Goal: Task Accomplishment & Management: Use online tool/utility

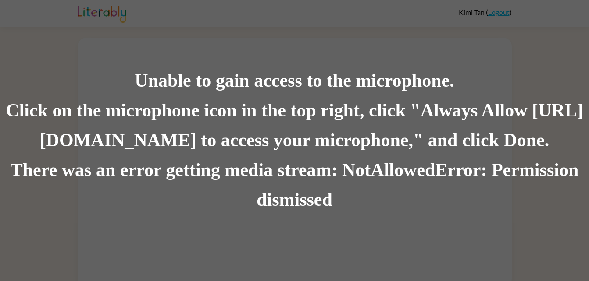
click at [276, 122] on div "Click on the microphone icon in the top right, click "Always Allow [URL][DOMAIN…" at bounding box center [294, 126] width 589 height 60
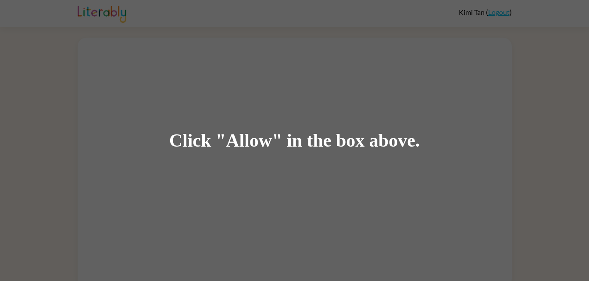
drag, startPoint x: 0, startPoint y: 0, endPoint x: 276, endPoint y: 123, distance: 302.2
click at [276, 123] on div "Click "Allow" in the box above." at bounding box center [294, 140] width 589 height 281
click at [227, 98] on div "Click "Allow" in the box above." at bounding box center [294, 140] width 589 height 281
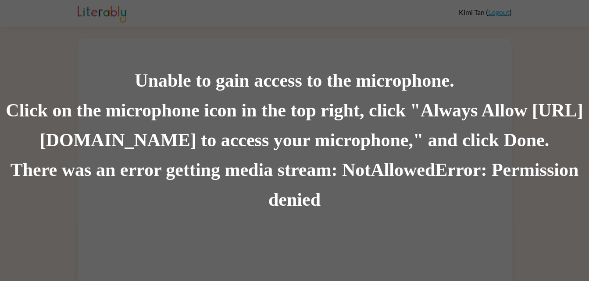
click at [280, 188] on div "There was an error getting media stream: NotAllowedError: Permission denied" at bounding box center [294, 186] width 589 height 60
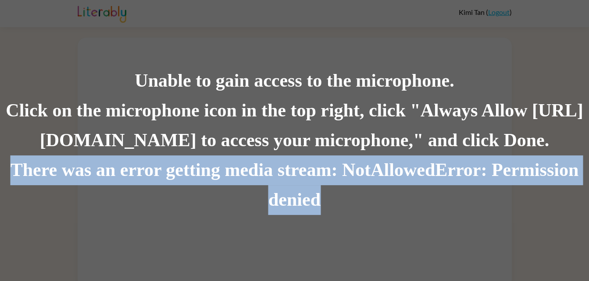
click at [280, 188] on div "There was an error getting media stream: NotAllowedError: Permission denied" at bounding box center [294, 186] width 589 height 60
click at [295, 213] on div "There was an error getting media stream: NotAllowedError: Permission denied" at bounding box center [294, 186] width 589 height 60
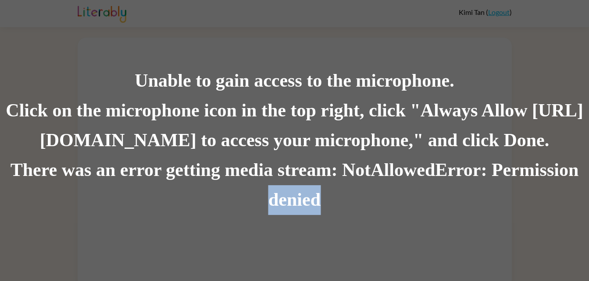
click at [295, 213] on div "There was an error getting media stream: NotAllowedError: Permission denied" at bounding box center [294, 186] width 589 height 60
click at [213, 212] on div "There was an error getting media stream: NotAllowedError: Permission denied" at bounding box center [294, 186] width 589 height 60
drag, startPoint x: 213, startPoint y: 212, endPoint x: 259, endPoint y: 180, distance: 56.1
click at [221, 206] on div "There was an error getting media stream: NotAllowedError: Permission denied" at bounding box center [294, 186] width 589 height 60
click at [314, 184] on div "There was an error getting media stream: NotAllowedError: Permission denied" at bounding box center [294, 186] width 589 height 60
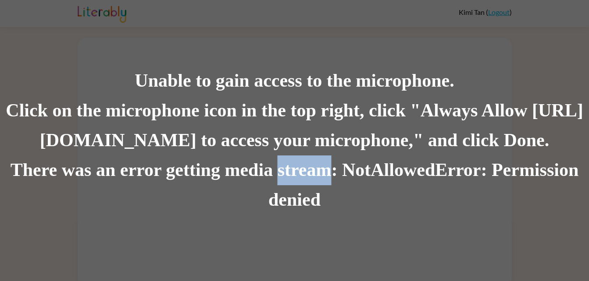
click at [314, 184] on div "There was an error getting media stream: NotAllowedError: Permission denied" at bounding box center [294, 186] width 589 height 60
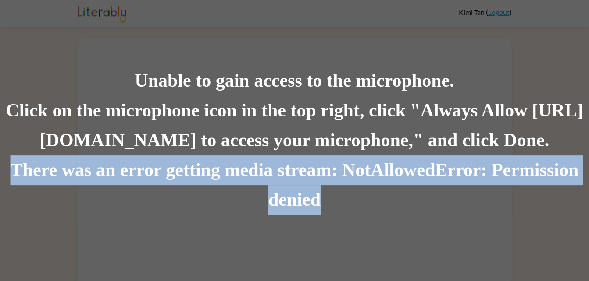
click at [314, 184] on div "There was an error getting media stream: NotAllowedError: Permission denied" at bounding box center [294, 186] width 589 height 60
click at [313, 199] on div "There was an error getting media stream: NotAllowedError: Permission denied" at bounding box center [294, 186] width 589 height 60
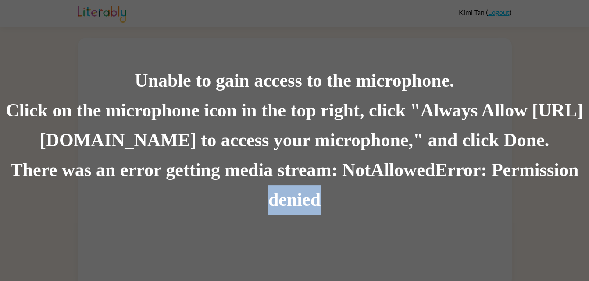
click at [313, 199] on div "There was an error getting media stream: NotAllowedError: Permission denied" at bounding box center [294, 186] width 589 height 60
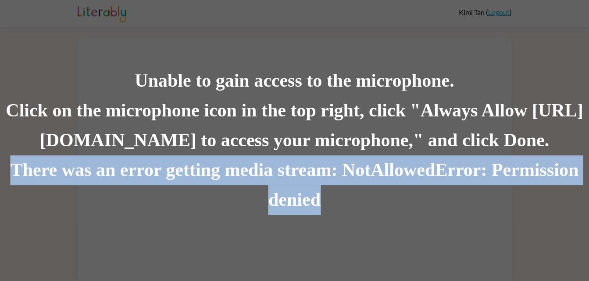
click at [313, 199] on div "There was an error getting media stream: NotAllowedError: Permission denied" at bounding box center [294, 186] width 589 height 60
click at [313, 206] on div "There was an error getting media stream: NotAllowedError: Permission denied" at bounding box center [294, 186] width 589 height 60
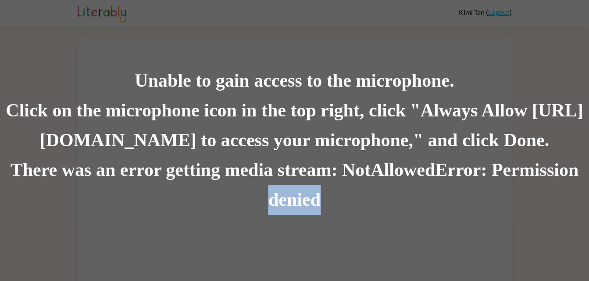
click at [313, 206] on div "There was an error getting media stream: NotAllowedError: Permission denied" at bounding box center [294, 186] width 589 height 60
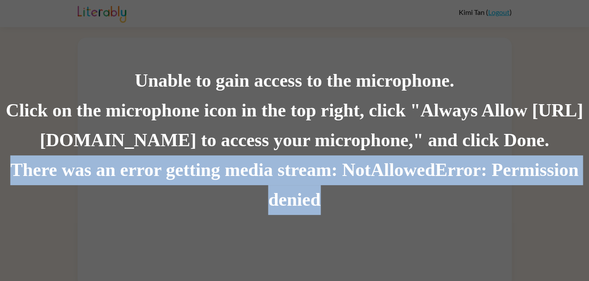
click at [313, 206] on div "There was an error getting media stream: NotAllowedError: Permission denied" at bounding box center [294, 186] width 589 height 60
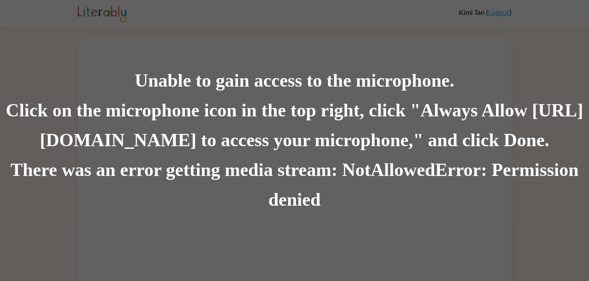
click at [313, 210] on div "There was an error getting media stream: NotAllowedError: Permission denied" at bounding box center [294, 186] width 589 height 60
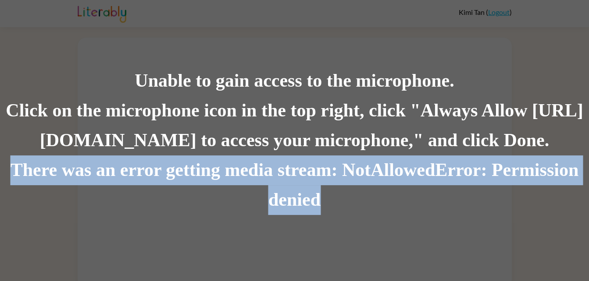
click at [313, 210] on div "There was an error getting media stream: NotAllowedError: Permission denied" at bounding box center [294, 186] width 589 height 60
click at [289, 162] on div "There was an error getting media stream: NotAllowedError: Permission denied" at bounding box center [294, 186] width 589 height 60
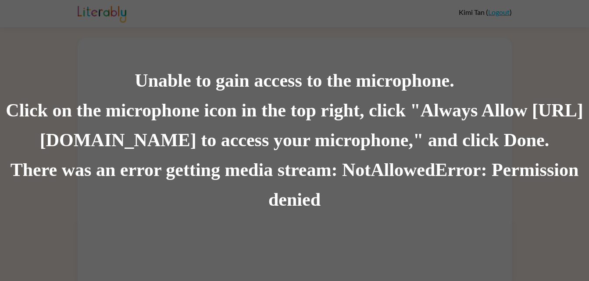
click at [130, 70] on div "Unable to gain access to the microphone." at bounding box center [294, 81] width 589 height 30
click at [161, 88] on div "Unable to gain access to the microphone." at bounding box center [294, 81] width 589 height 30
click at [150, 78] on div "Unable to gain access to the microphone." at bounding box center [294, 81] width 589 height 30
click at [147, 74] on div "Unable to gain access to the microphone." at bounding box center [294, 81] width 589 height 30
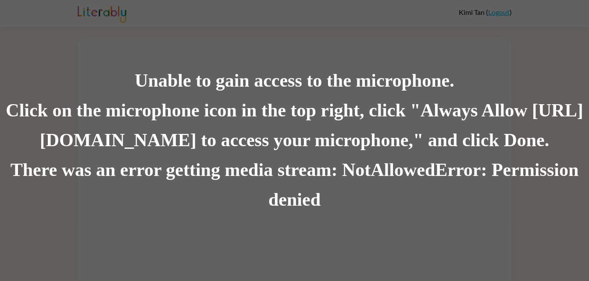
click at [282, 122] on div "Click on the microphone icon in the top right, click "Always Allow https://lite…" at bounding box center [294, 126] width 589 height 60
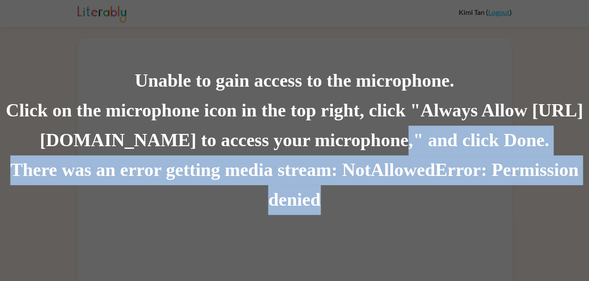
drag, startPoint x: 370, startPoint y: 157, endPoint x: 319, endPoint y: 193, distance: 63.0
click at [319, 193] on div "Unable to gain access to the microphone. Click on the microphone icon in the to…" at bounding box center [294, 140] width 589 height 149
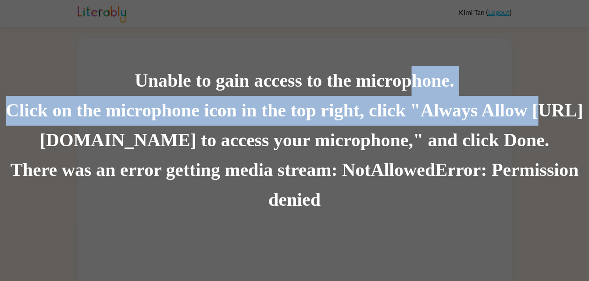
drag, startPoint x: 51, startPoint y: 139, endPoint x: 306, endPoint y: 75, distance: 262.3
click at [306, 75] on div "Unable to gain access to the microphone. Click on the microphone icon in the to…" at bounding box center [294, 140] width 589 height 149
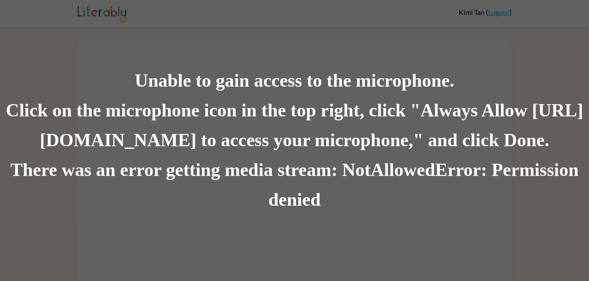
click at [188, 82] on div "Unable to gain access to the microphone." at bounding box center [294, 81] width 589 height 30
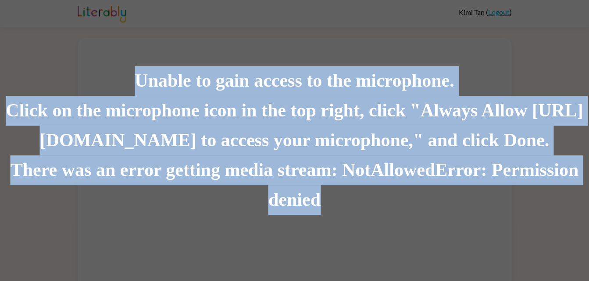
drag, startPoint x: 141, startPoint y: 88, endPoint x: 597, endPoint y: 176, distance: 464.4
click at [588, 176] on html "Kimi Tan ( Logout ) Unable to gain access to the microphone. Click on the micro…" at bounding box center [294, 144] width 589 height 288
click at [303, 149] on div "Click on the microphone icon in the top right, click "Always Allow https://lite…" at bounding box center [294, 126] width 589 height 60
click at [343, 164] on div "There was an error getting media stream: NotAllowedError: Permission denied" at bounding box center [294, 186] width 589 height 60
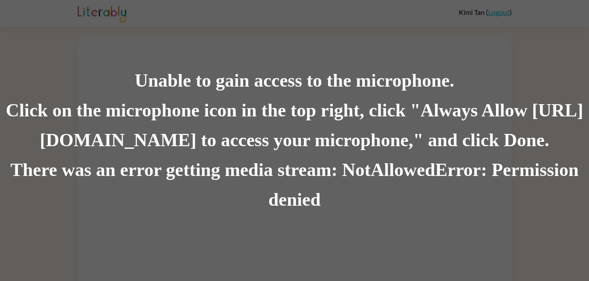
click at [351, 138] on div "Click on the microphone icon in the top right, click "Always Allow https://lite…" at bounding box center [294, 126] width 589 height 60
click at [352, 135] on div "Click on the microphone icon in the top right, click "Always Allow https://lite…" at bounding box center [294, 126] width 589 height 60
click at [368, 119] on div "Click on the microphone icon in the top right, click "Always Allow https://lite…" at bounding box center [294, 126] width 589 height 60
click at [377, 91] on div "Unable to gain access to the microphone." at bounding box center [294, 81] width 589 height 30
click at [404, 87] on div "Unable to gain access to the microphone." at bounding box center [294, 81] width 589 height 30
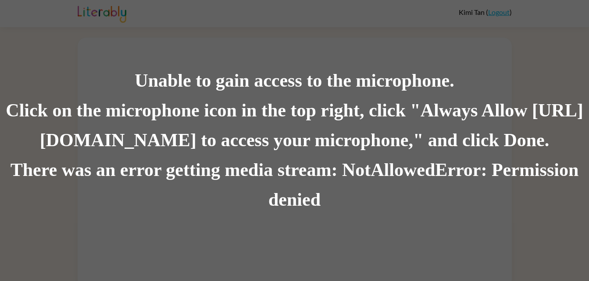
click at [392, 90] on div "Unable to gain access to the microphone." at bounding box center [294, 81] width 589 height 30
click at [389, 89] on div "Unable to gain access to the microphone." at bounding box center [294, 81] width 589 height 30
click at [291, 250] on div "Unable to gain access to the microphone. Click on the microphone icon in the to…" at bounding box center [294, 140] width 589 height 281
click at [134, 274] on div "Unable to gain access to the microphone. Click on the microphone icon in the to…" at bounding box center [294, 140] width 589 height 281
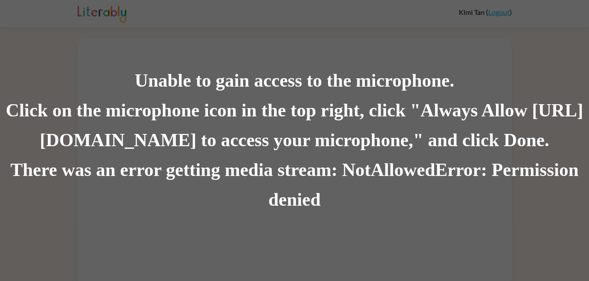
click at [229, 135] on div "Click on the microphone icon in the top right, click "Always Allow https://lite…" at bounding box center [294, 126] width 589 height 60
click at [246, 134] on div "Click on the microphone icon in the top right, click "Always Allow https://lite…" at bounding box center [294, 126] width 589 height 60
click at [230, 125] on div "Click on the microphone icon in the top right, click "Always Allow https://lite…" at bounding box center [294, 126] width 589 height 60
click at [171, 122] on div "Click on the microphone icon in the top right, click "Always Allow https://lite…" at bounding box center [294, 126] width 589 height 60
click at [95, 133] on div "Click on the microphone icon in the top right, click "Always Allow https://lite…" at bounding box center [294, 126] width 589 height 60
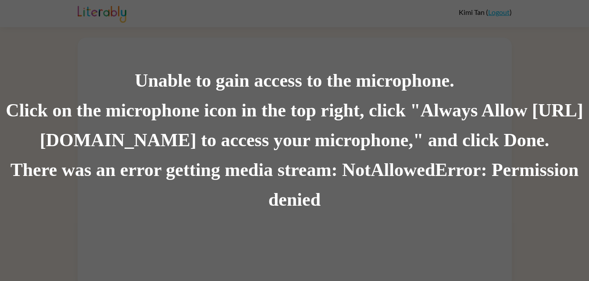
click at [52, 111] on div "Click on the microphone icon in the top right, click "Always Allow https://lite…" at bounding box center [294, 126] width 589 height 60
click at [58, 111] on div "Click on the microphone icon in the top right, click "Always Allow https://lite…" at bounding box center [294, 126] width 589 height 60
click at [79, 137] on div "Click on the microphone icon in the top right, click "Always Allow https://lite…" at bounding box center [294, 126] width 589 height 60
click at [129, 97] on div "Click on the microphone icon in the top right, click "Always Allow https://lite…" at bounding box center [294, 126] width 589 height 60
click at [210, 74] on div "Unable to gain access to the microphone." at bounding box center [294, 81] width 589 height 30
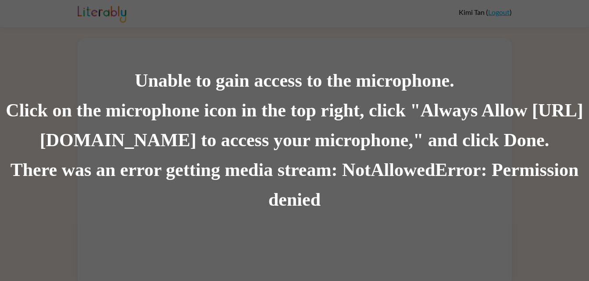
click at [233, 137] on div "Click on the microphone icon in the top right, click "Always Allow https://lite…" at bounding box center [294, 126] width 589 height 60
click at [224, 208] on div "There was an error getting media stream: NotAllowedError: Permission denied" at bounding box center [294, 186] width 589 height 60
click at [228, 203] on div "There was an error getting media stream: NotAllowedError: Permission denied" at bounding box center [294, 186] width 589 height 60
click at [225, 235] on div "Unable to gain access to the microphone. Click on the microphone icon in the to…" at bounding box center [294, 140] width 589 height 281
click at [217, 244] on div "Unable to gain access to the microphone. Click on the microphone icon in the to…" at bounding box center [294, 140] width 589 height 281
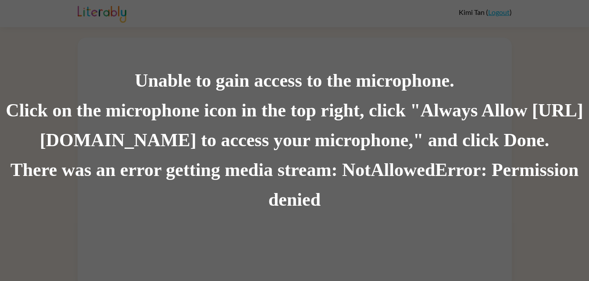
click at [218, 242] on div "Unable to gain access to the microphone. Click on the microphone icon in the to…" at bounding box center [294, 140] width 589 height 281
click at [222, 242] on div "Unable to gain access to the microphone. Click on the microphone icon in the to…" at bounding box center [294, 140] width 589 height 281
click at [340, 89] on div "Unable to gain access to the microphone." at bounding box center [294, 81] width 589 height 30
click at [251, 102] on div "Click on the microphone icon in the top right, click "Always Allow https://lite…" at bounding box center [294, 126] width 589 height 60
click at [253, 85] on div "Unable to gain access to the microphone." at bounding box center [294, 81] width 589 height 30
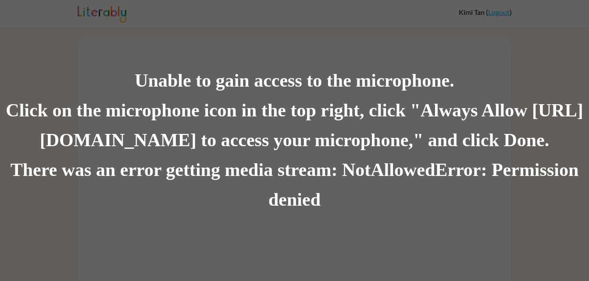
click at [256, 82] on div "Unable to gain access to the microphone." at bounding box center [294, 81] width 589 height 30
click at [192, 144] on div "Click on the microphone icon in the top right, click "Always Allow https://lite…" at bounding box center [294, 126] width 589 height 60
click at [188, 128] on div "Click on the microphone icon in the top right, click "Always Allow https://lite…" at bounding box center [294, 126] width 589 height 60
click at [172, 112] on div "Click on the microphone icon in the top right, click "Always Allow https://lite…" at bounding box center [294, 126] width 589 height 60
click at [152, 96] on div "Unable to gain access to the microphone." at bounding box center [294, 81] width 589 height 30
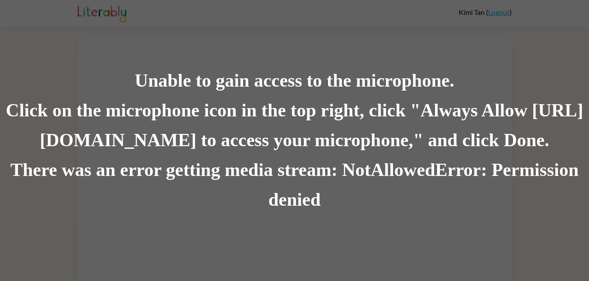
click at [155, 101] on div "Click on the microphone icon in the top right, click "Always Allow https://lite…" at bounding box center [294, 126] width 589 height 60
click at [142, 63] on div "Unable to gain access to the microphone. Click on the microphone icon in the to…" at bounding box center [294, 140] width 589 height 281
click at [139, 79] on div "Unable to gain access to the microphone." at bounding box center [294, 81] width 589 height 30
click at [149, 87] on div "Unable to gain access to the microphone." at bounding box center [294, 81] width 589 height 30
click at [182, 78] on div "Unable to gain access to the microphone." at bounding box center [294, 81] width 589 height 30
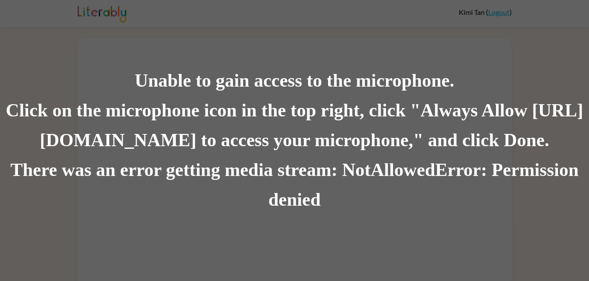
click at [199, 100] on div "Click on the microphone icon in the top right, click "Always Allow https://lite…" at bounding box center [294, 126] width 589 height 60
click at [205, 95] on div "Unable to gain access to the microphone." at bounding box center [294, 81] width 589 height 30
click at [226, 89] on div "Unable to gain access to the microphone." at bounding box center [294, 81] width 589 height 30
click at [206, 100] on div "Click on the microphone icon in the top right, click "Always Allow https://lite…" at bounding box center [294, 126] width 589 height 60
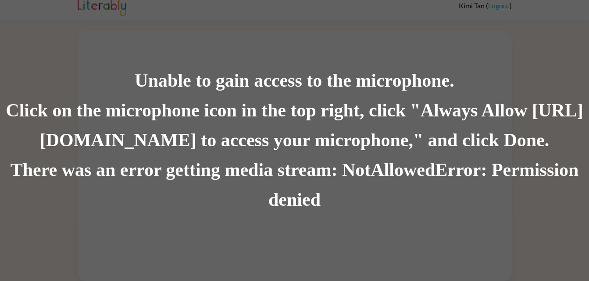
click at [258, 134] on div "Click on the microphone icon in the top right, click "Always Allow https://lite…" at bounding box center [294, 126] width 589 height 60
click at [380, 106] on div "Click on the microphone icon in the top right, click "Always Allow https://lite…" at bounding box center [294, 126] width 589 height 60
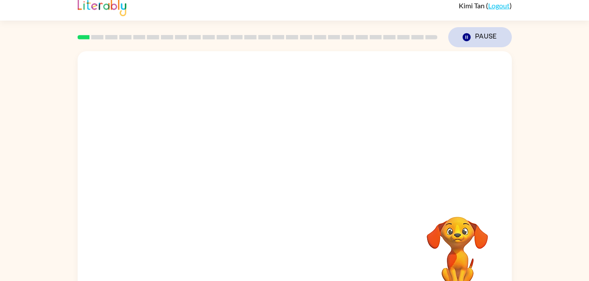
click at [489, 39] on button "Pause Pause" at bounding box center [480, 37] width 64 height 20
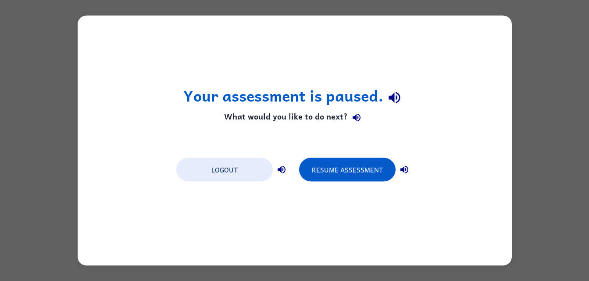
scroll to position [0, 0]
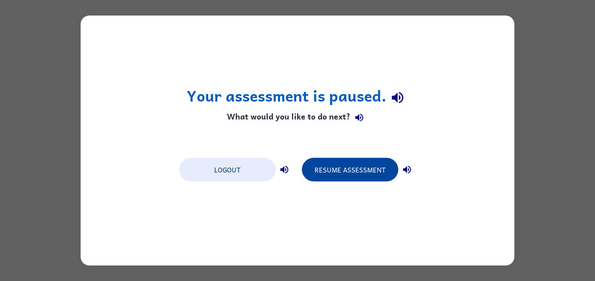
click at [343, 176] on button "Resume Assessment" at bounding box center [350, 170] width 96 height 24
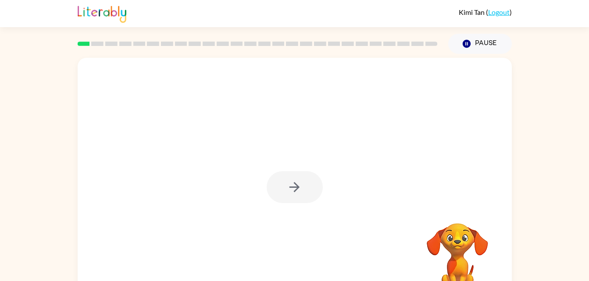
click at [299, 193] on div at bounding box center [295, 187] width 56 height 32
click at [309, 193] on div at bounding box center [295, 187] width 56 height 32
click at [294, 189] on div at bounding box center [295, 187] width 56 height 32
click at [290, 200] on div at bounding box center [295, 187] width 56 height 32
click at [305, 206] on div at bounding box center [295, 183] width 434 height 250
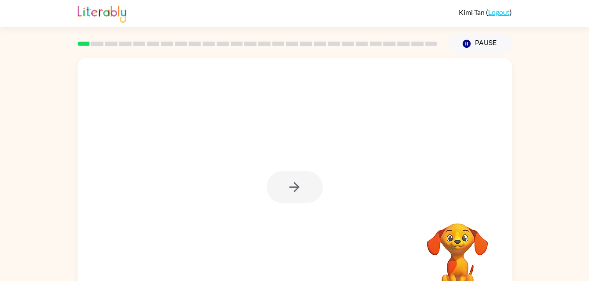
click at [301, 182] on div at bounding box center [295, 187] width 56 height 32
click at [290, 202] on div at bounding box center [295, 187] width 56 height 32
click at [303, 202] on div at bounding box center [295, 187] width 56 height 32
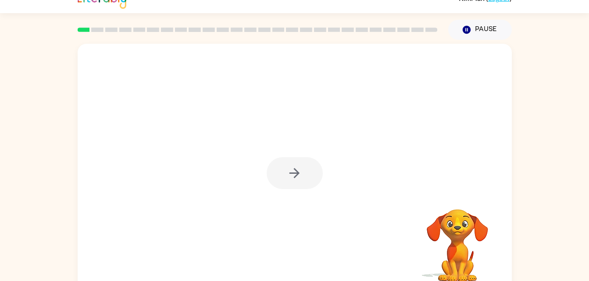
scroll to position [27, 0]
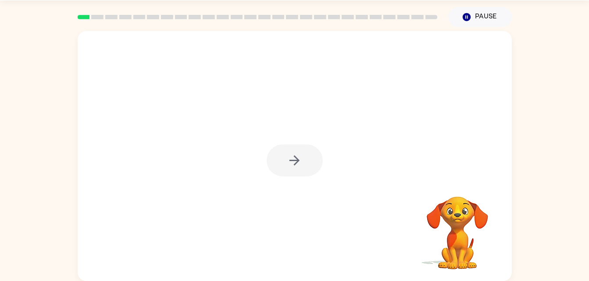
click at [310, 210] on div at bounding box center [295, 156] width 434 height 250
click at [301, 207] on div at bounding box center [295, 156] width 434 height 250
click at [296, 168] on div at bounding box center [295, 161] width 56 height 32
click at [282, 189] on div at bounding box center [295, 156] width 434 height 250
click at [286, 183] on div at bounding box center [295, 156] width 434 height 250
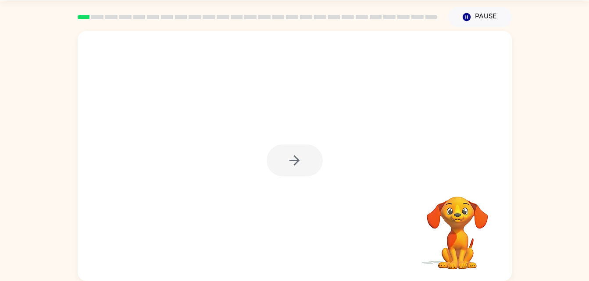
click at [283, 189] on div at bounding box center [295, 156] width 434 height 250
click at [288, 177] on div at bounding box center [295, 161] width 56 height 32
click at [288, 174] on div at bounding box center [295, 161] width 56 height 32
click at [298, 167] on div at bounding box center [295, 161] width 56 height 32
click at [305, 174] on div at bounding box center [295, 161] width 56 height 32
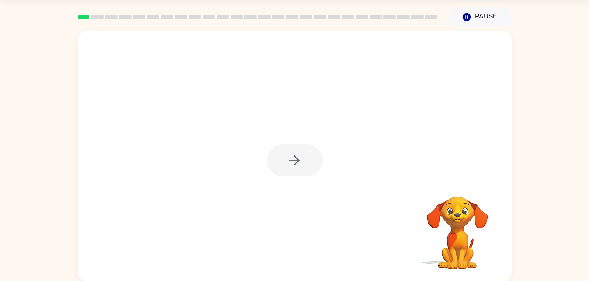
click at [324, 170] on div at bounding box center [295, 156] width 434 height 250
click at [321, 163] on div at bounding box center [295, 161] width 56 height 32
click at [306, 170] on div at bounding box center [295, 161] width 56 height 32
click at [305, 177] on button "button" at bounding box center [295, 161] width 56 height 32
click at [308, 176] on div at bounding box center [295, 156] width 434 height 250
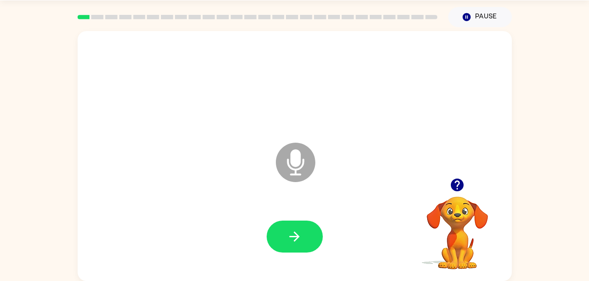
click at [293, 164] on icon "Microphone The Microphone is here when it is your turn to talk" at bounding box center [340, 174] width 132 height 66
click at [300, 170] on icon at bounding box center [295, 162] width 39 height 39
click at [300, 160] on icon "Microphone The Microphone is here when it is your turn to talk" at bounding box center [340, 174] width 132 height 66
click at [298, 152] on icon "Microphone The Microphone is here when it is your turn to talk" at bounding box center [340, 174] width 132 height 66
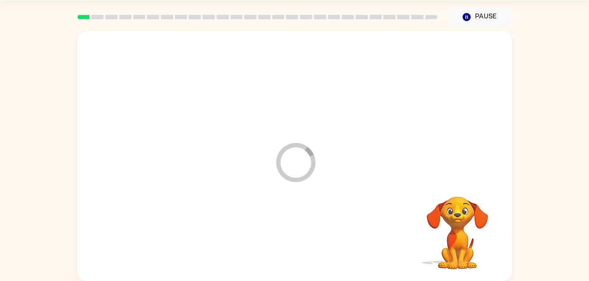
click at [129, 215] on div at bounding box center [294, 237] width 416 height 72
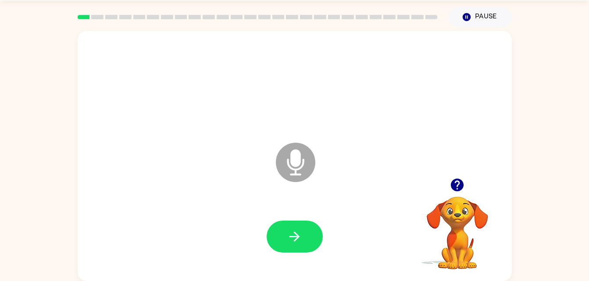
click at [129, 215] on div at bounding box center [294, 237] width 416 height 72
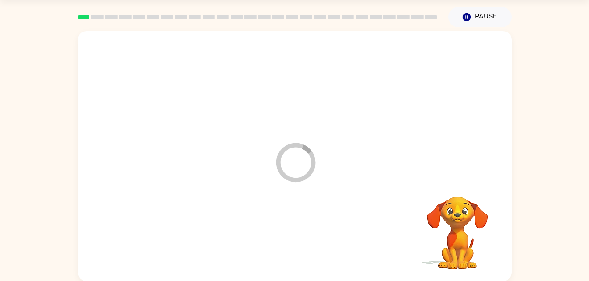
click at [374, 150] on div "Loader Your response is being sent to our graders" at bounding box center [273, 141] width 374 height 32
click at [310, 271] on div at bounding box center [294, 237] width 416 height 72
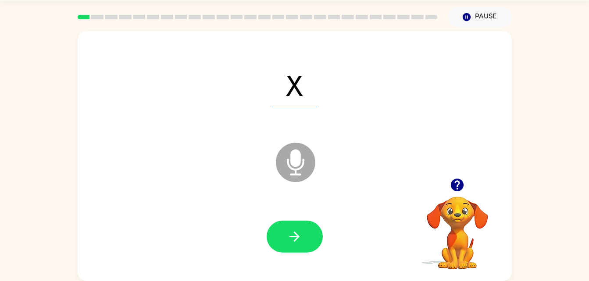
click at [374, 150] on icon "Microphone The Microphone is here when it is your turn to talk" at bounding box center [340, 174] width 132 height 66
click at [374, 150] on div "Loader Your response is being sent to our graders" at bounding box center [273, 141] width 374 height 32
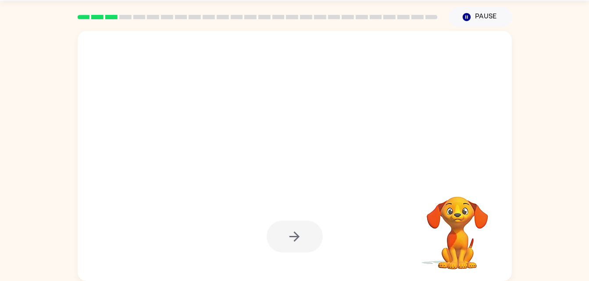
click at [280, 230] on div at bounding box center [295, 237] width 56 height 32
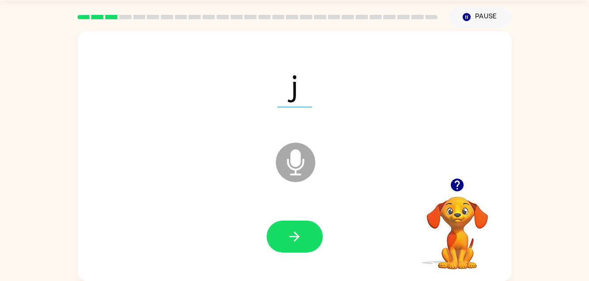
scroll to position [26, 0]
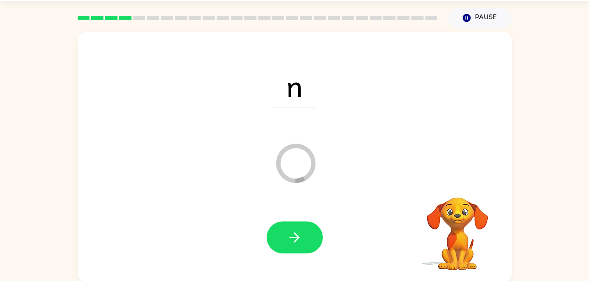
click at [328, 78] on div "n" at bounding box center [294, 86] width 416 height 72
click at [339, 71] on div "n" at bounding box center [294, 86] width 416 height 72
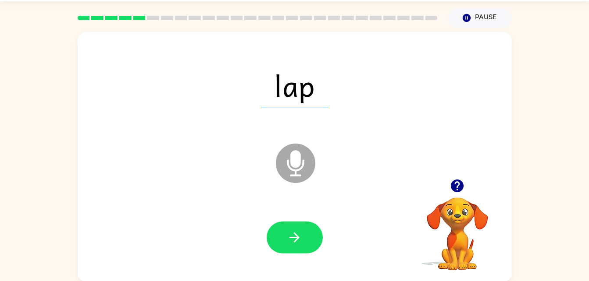
click at [295, 70] on span "lap" at bounding box center [295, 86] width 68 height 46
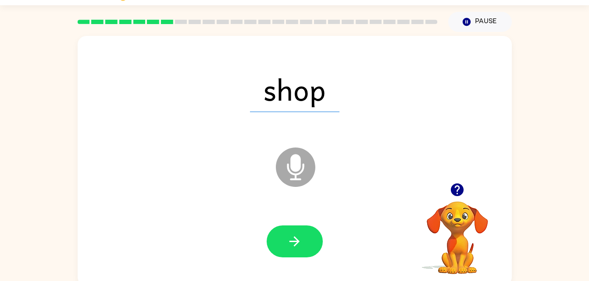
click at [374, 150] on icon "Microphone The Microphone is here when it is your turn to talk" at bounding box center [340, 179] width 132 height 66
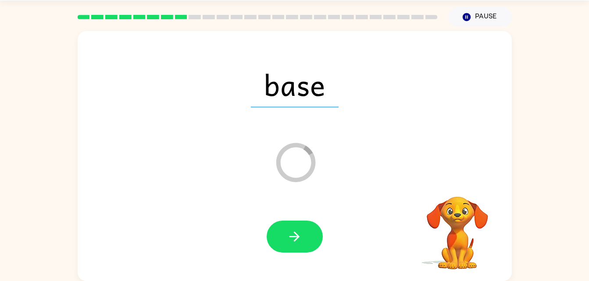
scroll to position [0, 0]
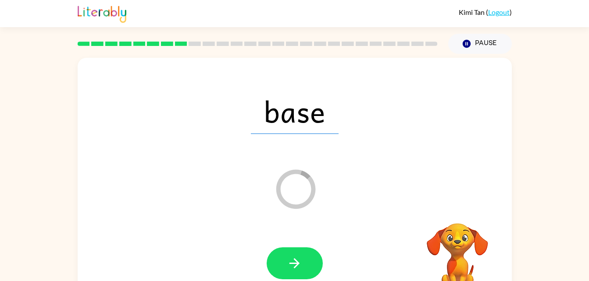
click at [296, 178] on icon "Loader Your response is being sent to our graders" at bounding box center [295, 189] width 53 height 53
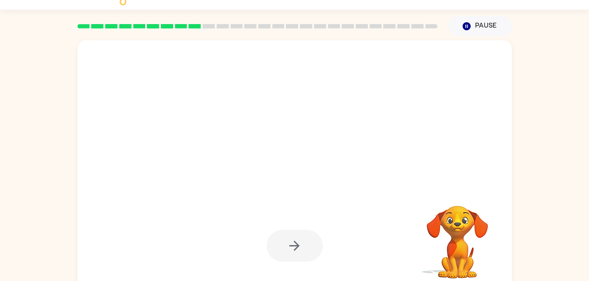
scroll to position [27, 0]
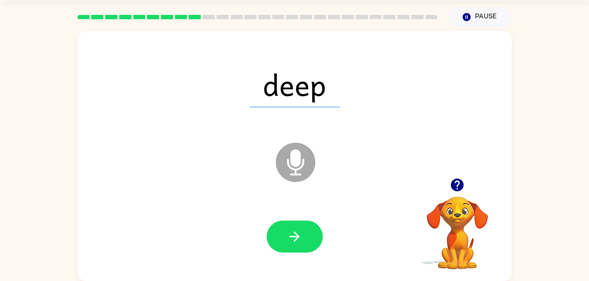
click at [555, 162] on div "deep Microphone The Microphone is here when it is your turn to talk Your browse…" at bounding box center [294, 154] width 589 height 254
click at [310, 100] on span "deep" at bounding box center [294, 85] width 90 height 46
click at [323, 86] on span "deep" at bounding box center [294, 85] width 90 height 46
click at [322, 86] on span "deep" at bounding box center [294, 85] width 90 height 46
click at [264, 68] on span "deep" at bounding box center [294, 85] width 90 height 46
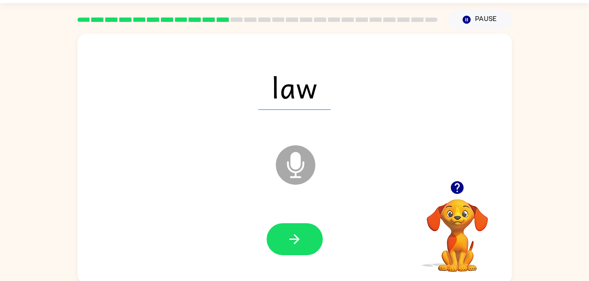
scroll to position [24, 0]
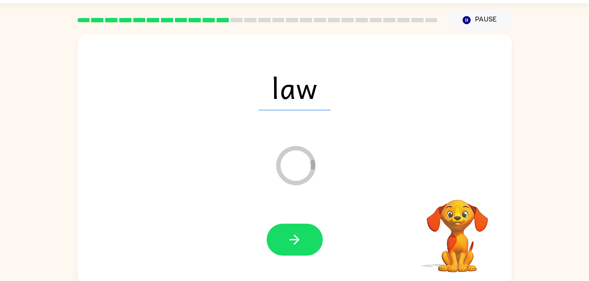
click at [321, 257] on div at bounding box center [294, 240] width 416 height 72
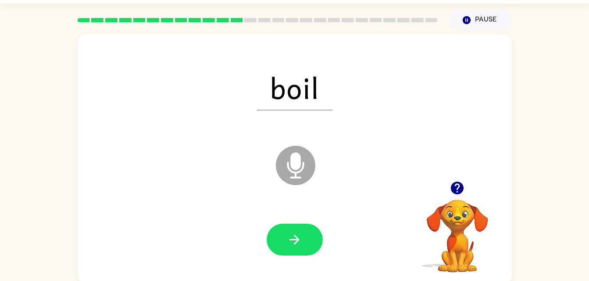
click at [321, 257] on div at bounding box center [294, 240] width 416 height 72
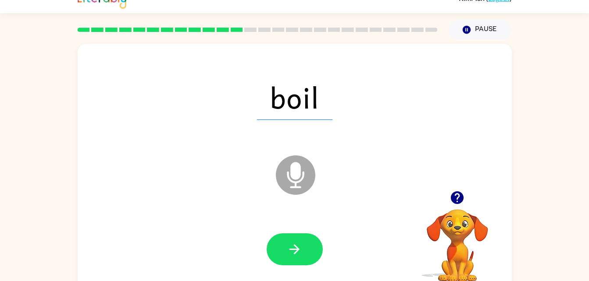
scroll to position [0, 0]
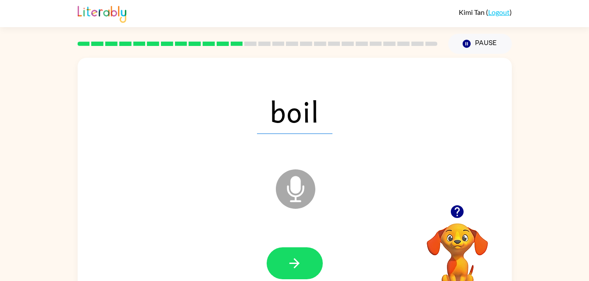
click at [314, 171] on icon "Microphone The Microphone is here when it is your turn to talk" at bounding box center [340, 200] width 132 height 66
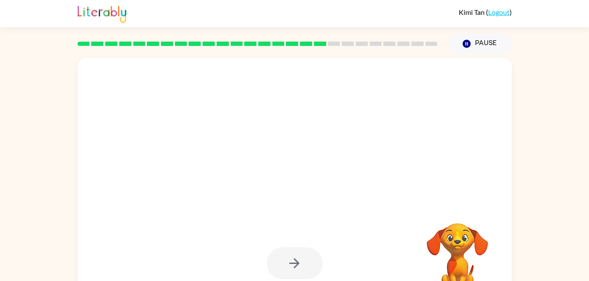
click at [566, 233] on div "Your browser must support playing .mp4 files to use Literably. Please try using…" at bounding box center [294, 181] width 589 height 254
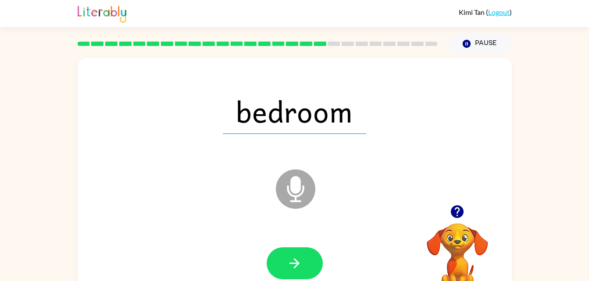
click at [320, 172] on icon "Microphone The Microphone is here when it is your turn to talk" at bounding box center [340, 200] width 132 height 66
click at [321, 257] on button "button" at bounding box center [295, 264] width 56 height 32
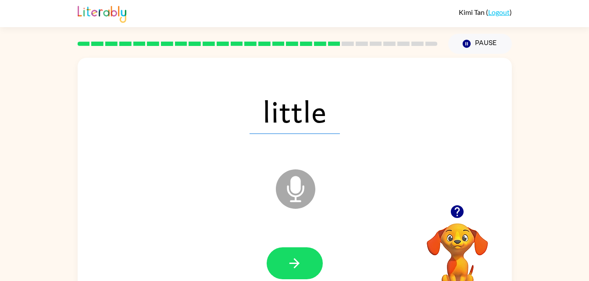
click at [314, 249] on button "button" at bounding box center [295, 264] width 56 height 32
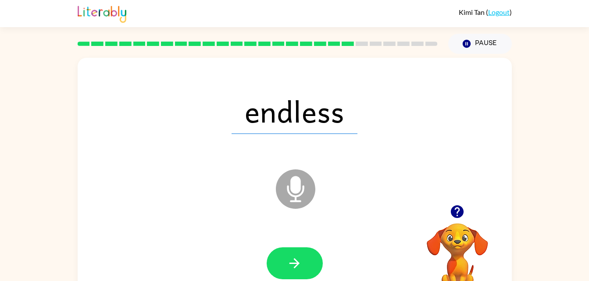
click at [288, 196] on icon at bounding box center [295, 189] width 39 height 39
click at [288, 264] on icon "button" at bounding box center [294, 263] width 15 height 15
click at [361, 117] on div "acted" at bounding box center [294, 111] width 416 height 72
click at [317, 103] on span "acted" at bounding box center [294, 112] width 101 height 46
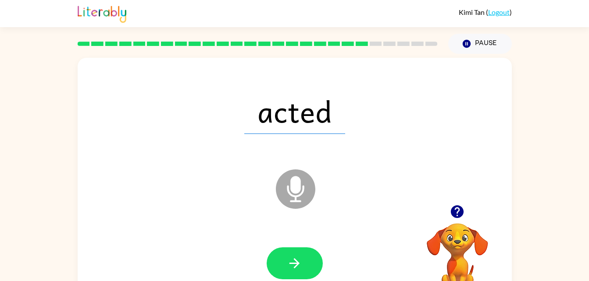
click at [318, 100] on span "acted" at bounding box center [294, 112] width 101 height 46
click at [318, 98] on span "acted" at bounding box center [294, 112] width 101 height 46
click at [317, 100] on span "acted" at bounding box center [294, 112] width 101 height 46
click at [305, 162] on icon at bounding box center [296, 170] width 22 height 66
click at [320, 103] on span "acted" at bounding box center [294, 112] width 101 height 46
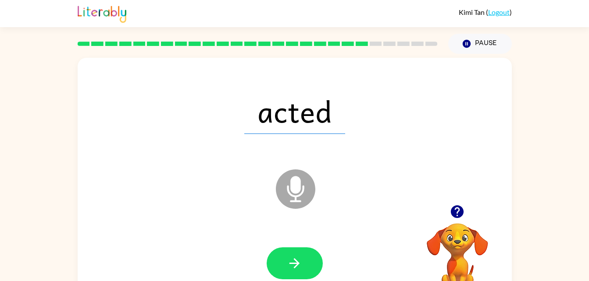
click at [300, 162] on icon at bounding box center [296, 170] width 22 height 66
click at [307, 171] on icon "Microphone The Microphone is here when it is your turn to talk" at bounding box center [340, 200] width 132 height 66
click at [328, 114] on span "acted" at bounding box center [294, 112] width 101 height 46
click at [333, 112] on span "acted" at bounding box center [294, 112] width 101 height 46
click at [342, 116] on span "acted" at bounding box center [294, 112] width 101 height 46
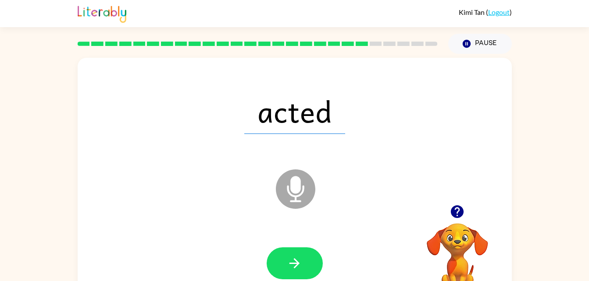
click at [329, 125] on span "acted" at bounding box center [294, 112] width 101 height 46
click at [340, 119] on span "acted" at bounding box center [294, 112] width 101 height 46
click at [321, 260] on button "button" at bounding box center [295, 264] width 56 height 32
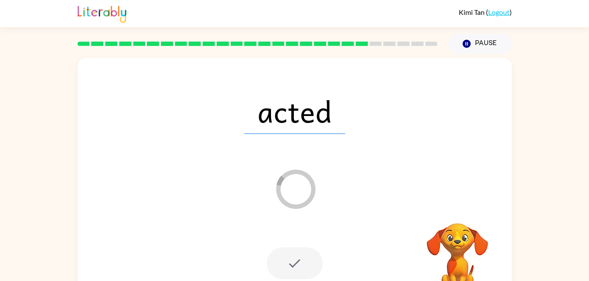
click at [308, 259] on div at bounding box center [295, 264] width 56 height 32
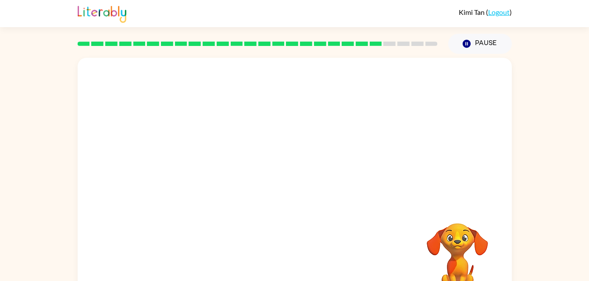
click at [539, 237] on div "Your browser must support playing .mp4 files to use Literably. Please try using…" at bounding box center [294, 181] width 589 height 254
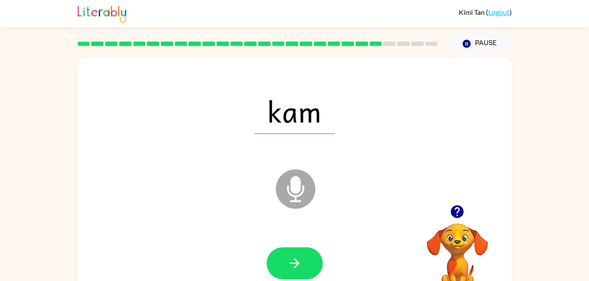
click at [325, 108] on span "kam" at bounding box center [294, 112] width 81 height 46
click at [331, 120] on span "kam" at bounding box center [294, 112] width 81 height 46
click at [330, 119] on span "kam" at bounding box center [294, 112] width 81 height 46
click at [324, 120] on span "kam" at bounding box center [294, 112] width 81 height 46
click at [325, 118] on span "kam" at bounding box center [294, 112] width 81 height 46
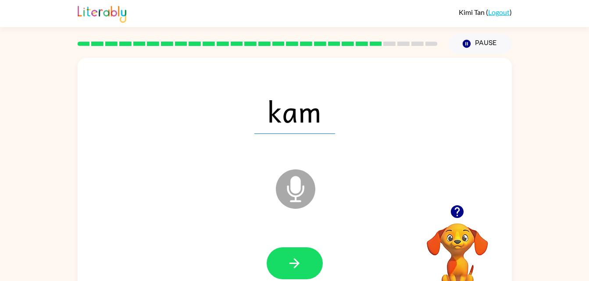
click at [331, 119] on span "kam" at bounding box center [294, 112] width 81 height 46
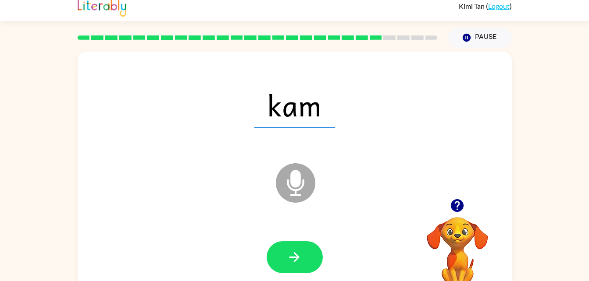
scroll to position [8, 0]
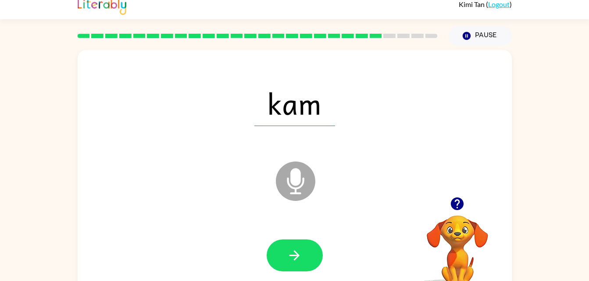
click at [306, 241] on button "button" at bounding box center [295, 256] width 56 height 32
click at [301, 167] on icon at bounding box center [295, 181] width 39 height 39
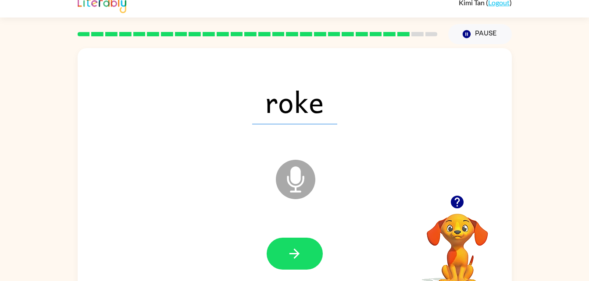
scroll to position [13, 0]
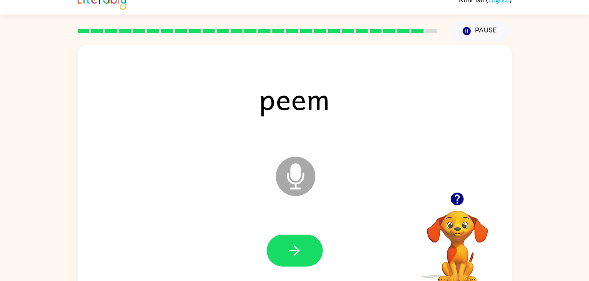
click at [302, 88] on span "peem" at bounding box center [294, 99] width 97 height 46
click at [308, 146] on div "Microphone The Microphone is here when it is your turn to talk" at bounding box center [273, 155] width 374 height 32
click at [291, 173] on icon "Microphone The Microphone is here when it is your turn to talk" at bounding box center [340, 188] width 132 height 66
click at [314, 5] on div "Kimi Tan ( Logout )" at bounding box center [295, 0] width 434 height 27
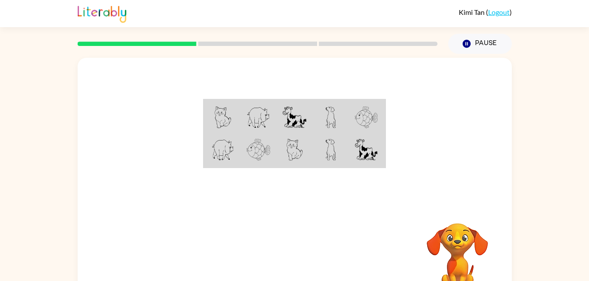
click at [216, 103] on td at bounding box center [222, 117] width 36 height 34
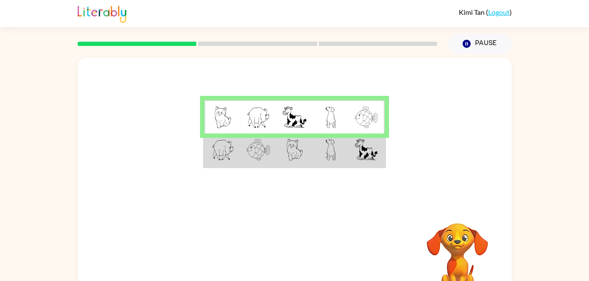
click at [224, 123] on img at bounding box center [222, 118] width 17 height 22
click at [207, 122] on td at bounding box center [222, 117] width 36 height 34
click at [228, 117] on img at bounding box center [222, 118] width 17 height 22
click at [278, 115] on td at bounding box center [294, 117] width 36 height 34
click at [299, 120] on img at bounding box center [294, 118] width 24 height 22
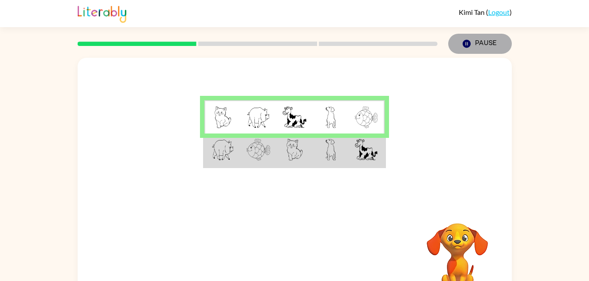
click at [476, 43] on button "Pause Pause" at bounding box center [480, 44] width 64 height 20
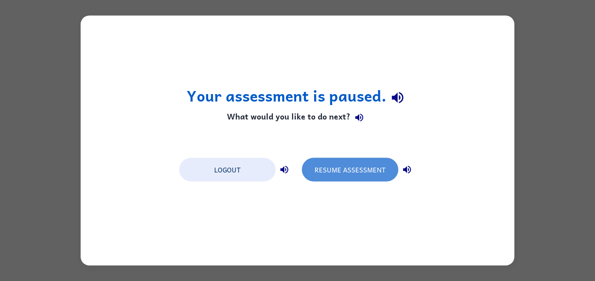
click at [376, 173] on button "Resume Assessment" at bounding box center [350, 170] width 96 height 24
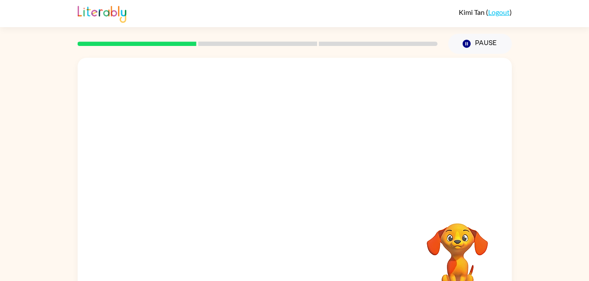
click at [474, 44] on button "Pause Pause" at bounding box center [480, 44] width 64 height 20
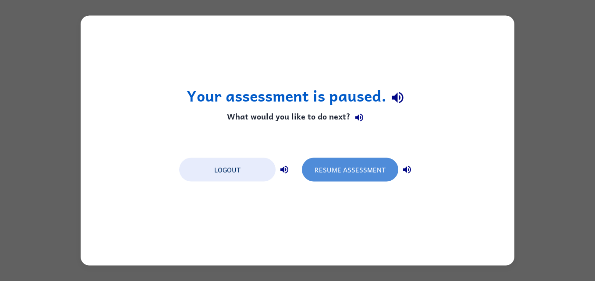
click at [355, 168] on button "Resume Assessment" at bounding box center [350, 170] width 96 height 24
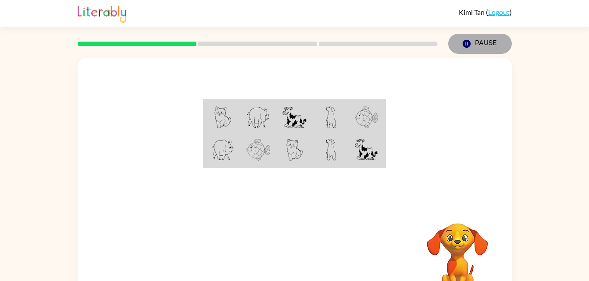
click at [482, 38] on button "Pause Pause" at bounding box center [480, 44] width 64 height 20
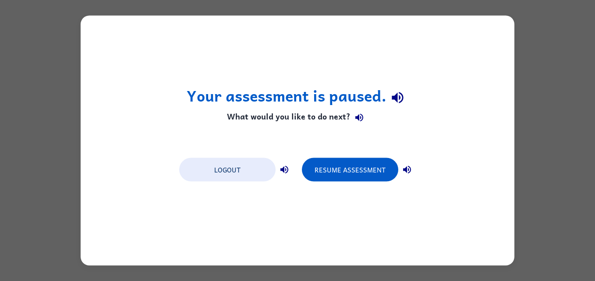
click at [582, 50] on div "Your assessment is paused. What would you like to do next? Logout Resume Assess…" at bounding box center [297, 140] width 595 height 281
drag, startPoint x: 381, startPoint y: 167, endPoint x: 377, endPoint y: 170, distance: 4.7
click at [374, 170] on button "Resume Assessment" at bounding box center [350, 170] width 96 height 24
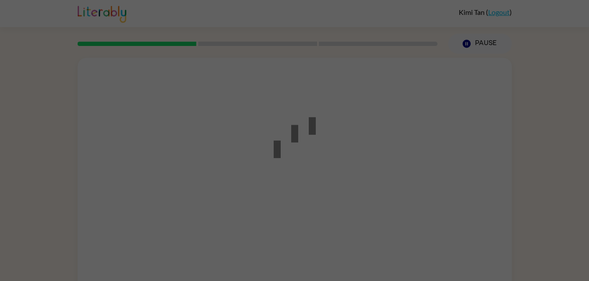
click at [380, 167] on div at bounding box center [294, 140] width 589 height 281
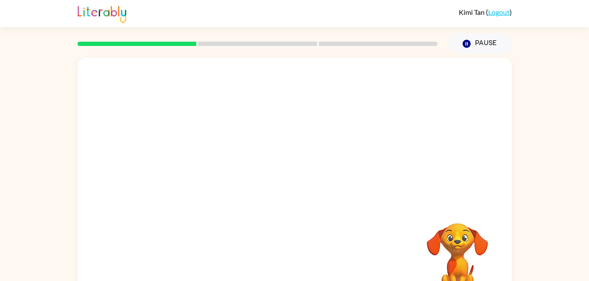
click at [381, 168] on div at bounding box center [295, 131] width 434 height 147
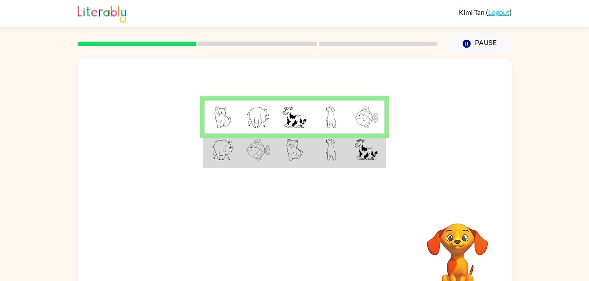
click at [287, 120] on img at bounding box center [294, 118] width 24 height 22
click at [324, 106] on td at bounding box center [331, 117] width 36 height 34
click at [222, 45] on rect at bounding box center [257, 44] width 119 height 4
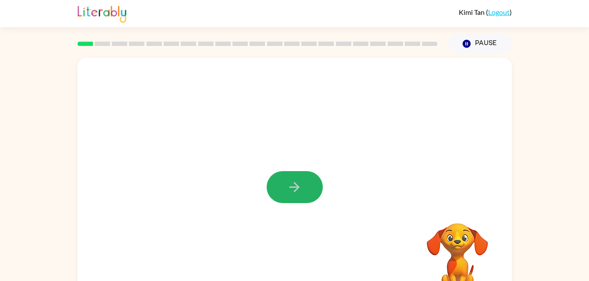
click at [302, 183] on button "button" at bounding box center [295, 187] width 56 height 32
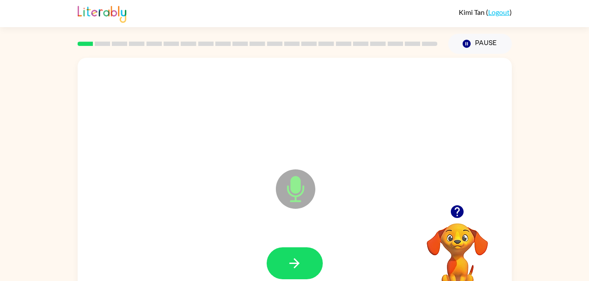
click at [285, 256] on button "button" at bounding box center [295, 264] width 56 height 32
drag, startPoint x: 306, startPoint y: 271, endPoint x: 295, endPoint y: 269, distance: 11.6
click at [295, 269] on icon "button" at bounding box center [294, 263] width 15 height 15
drag, startPoint x: 295, startPoint y: 269, endPoint x: 287, endPoint y: 281, distance: 14.0
click at [287, 281] on div at bounding box center [294, 264] width 416 height 72
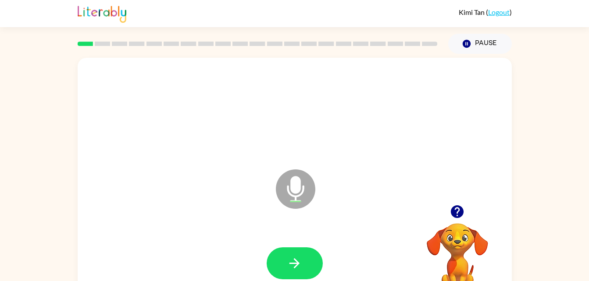
drag, startPoint x: 287, startPoint y: 281, endPoint x: 236, endPoint y: 243, distance: 63.3
drag, startPoint x: 236, startPoint y: 243, endPoint x: 337, endPoint y: 256, distance: 101.2
click at [337, 256] on div at bounding box center [294, 264] width 416 height 72
click at [301, 261] on icon "button" at bounding box center [294, 263] width 15 height 15
click at [304, 266] on button "button" at bounding box center [295, 264] width 56 height 32
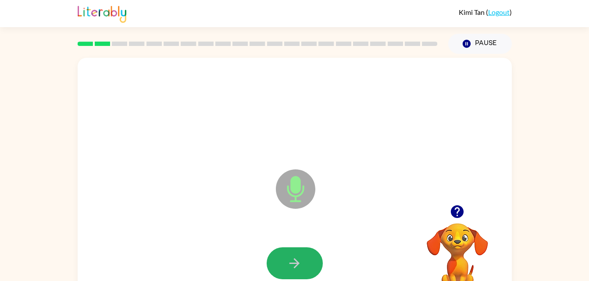
drag, startPoint x: 304, startPoint y: 266, endPoint x: 313, endPoint y: 254, distance: 15.0
drag, startPoint x: 313, startPoint y: 254, endPoint x: 284, endPoint y: 263, distance: 30.9
click at [284, 263] on button "button" at bounding box center [295, 264] width 56 height 32
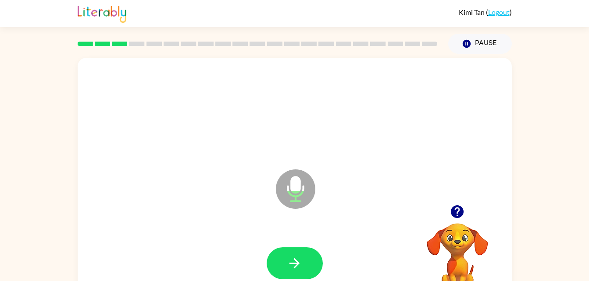
click at [301, 281] on div at bounding box center [294, 264] width 416 height 72
click at [302, 272] on button "button" at bounding box center [295, 264] width 56 height 32
click at [298, 264] on icon "button" at bounding box center [294, 264] width 10 height 10
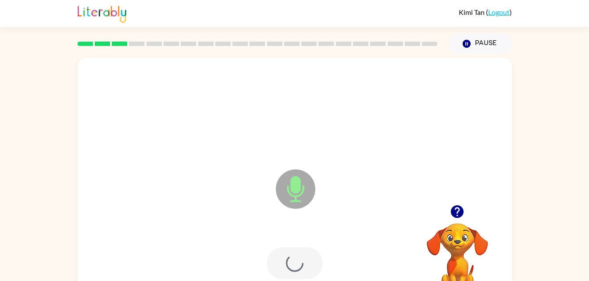
click at [298, 264] on div at bounding box center [295, 264] width 56 height 32
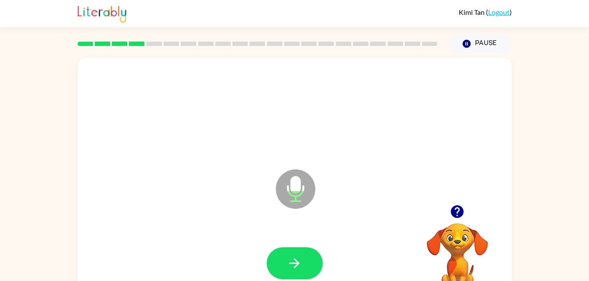
drag, startPoint x: 294, startPoint y: 259, endPoint x: 294, endPoint y: 265, distance: 6.6
click at [294, 265] on icon "button" at bounding box center [294, 263] width 15 height 15
drag, startPoint x: 294, startPoint y: 265, endPoint x: 268, endPoint y: 267, distance: 25.5
click at [268, 267] on button "button" at bounding box center [295, 264] width 56 height 32
click at [291, 260] on icon "button" at bounding box center [294, 263] width 15 height 15
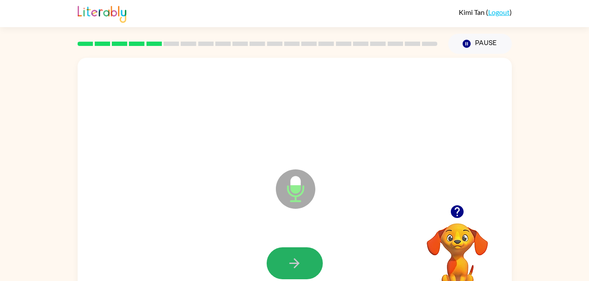
click at [286, 263] on button "button" at bounding box center [295, 264] width 56 height 32
drag, startPoint x: 286, startPoint y: 263, endPoint x: 270, endPoint y: 270, distance: 17.3
click at [270, 270] on button "button" at bounding box center [295, 264] width 56 height 32
click at [286, 268] on button "button" at bounding box center [295, 264] width 56 height 32
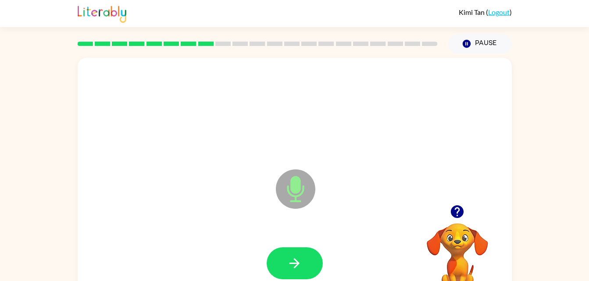
click at [286, 269] on button "button" at bounding box center [295, 264] width 56 height 32
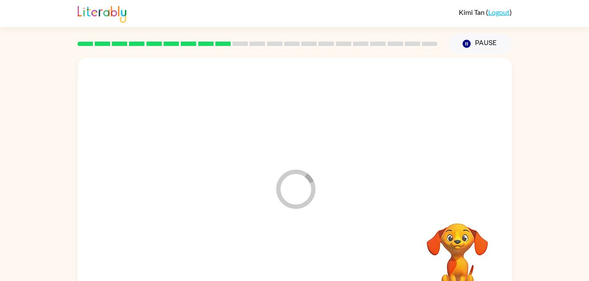
click at [286, 269] on div at bounding box center [294, 264] width 416 height 72
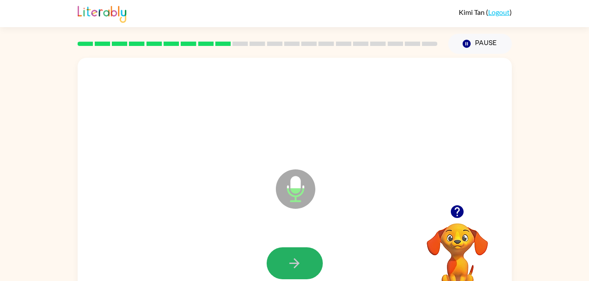
drag, startPoint x: 286, startPoint y: 260, endPoint x: 318, endPoint y: 273, distance: 34.2
click at [302, 271] on button "button" at bounding box center [295, 264] width 56 height 32
drag, startPoint x: 318, startPoint y: 273, endPoint x: 312, endPoint y: 292, distance: 20.0
drag, startPoint x: 312, startPoint y: 292, endPoint x: 297, endPoint y: 273, distance: 24.0
click at [297, 273] on button "button" at bounding box center [295, 264] width 56 height 32
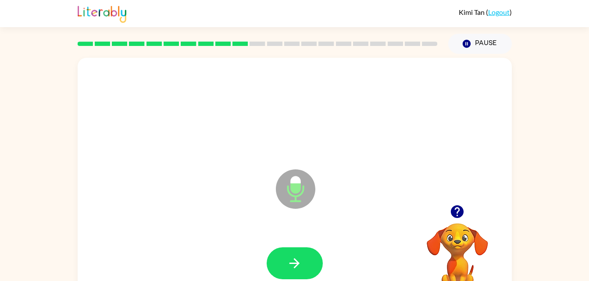
drag, startPoint x: 297, startPoint y: 273, endPoint x: 278, endPoint y: 269, distance: 18.8
click at [278, 269] on button "button" at bounding box center [295, 264] width 56 height 32
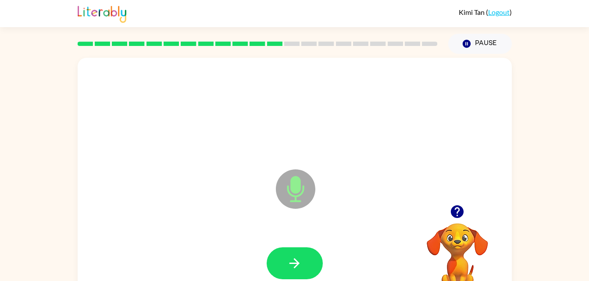
click at [280, 272] on button "button" at bounding box center [295, 264] width 56 height 32
click at [458, 214] on icon "button" at bounding box center [457, 212] width 13 height 13
click at [294, 248] on button "button" at bounding box center [295, 264] width 56 height 32
click at [298, 273] on button "button" at bounding box center [295, 264] width 56 height 32
click at [374, 251] on div at bounding box center [294, 264] width 416 height 72
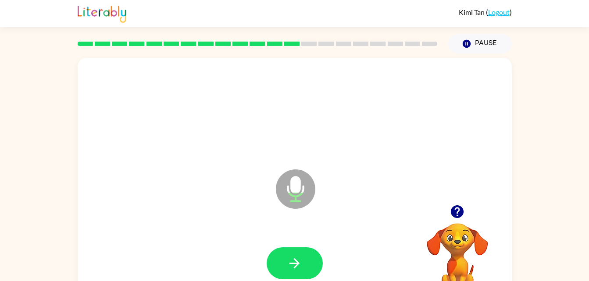
click at [275, 238] on div at bounding box center [294, 264] width 416 height 72
click at [281, 255] on button "button" at bounding box center [295, 264] width 56 height 32
drag, startPoint x: 281, startPoint y: 255, endPoint x: 270, endPoint y: 273, distance: 21.1
click at [270, 273] on button "button" at bounding box center [295, 264] width 56 height 32
drag, startPoint x: 270, startPoint y: 273, endPoint x: 257, endPoint y: 268, distance: 13.9
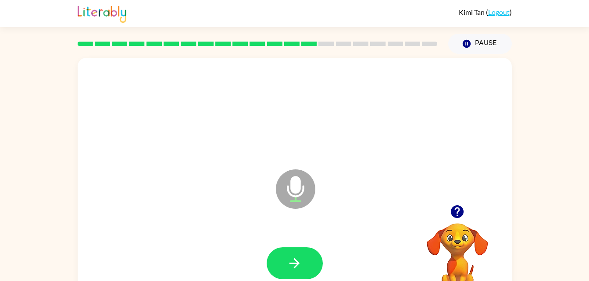
click at [257, 268] on div at bounding box center [294, 264] width 416 height 72
click at [306, 278] on button "button" at bounding box center [295, 264] width 56 height 32
click at [303, 277] on button "button" at bounding box center [295, 264] width 56 height 32
click at [302, 275] on button "button" at bounding box center [295, 264] width 56 height 32
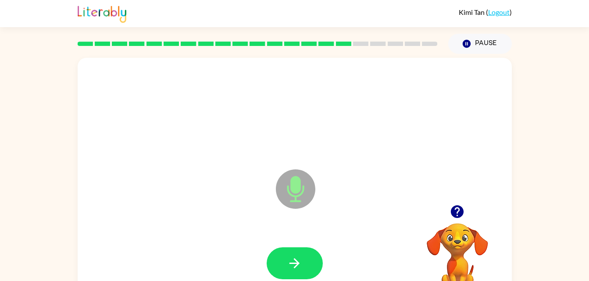
drag, startPoint x: 302, startPoint y: 275, endPoint x: 288, endPoint y: 255, distance: 24.9
click at [288, 255] on button "button" at bounding box center [295, 264] width 56 height 32
drag, startPoint x: 288, startPoint y: 255, endPoint x: 279, endPoint y: 272, distance: 20.0
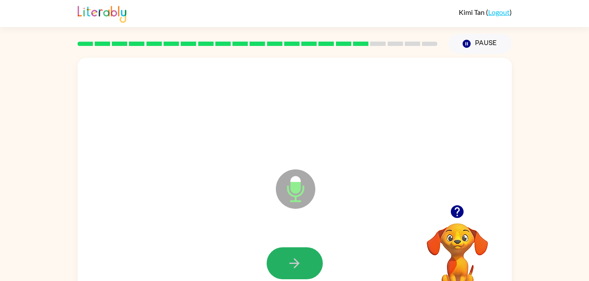
click at [279, 272] on button "button" at bounding box center [295, 264] width 56 height 32
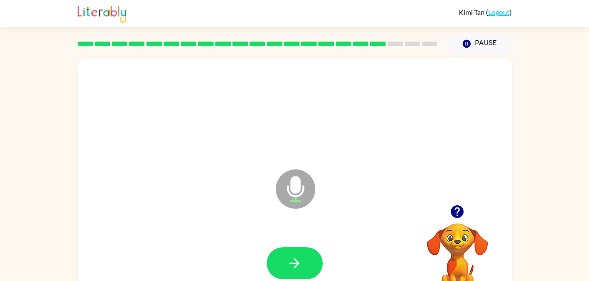
drag, startPoint x: 279, startPoint y: 272, endPoint x: 264, endPoint y: 264, distance: 17.1
drag, startPoint x: 264, startPoint y: 264, endPoint x: 298, endPoint y: 272, distance: 34.7
drag, startPoint x: 298, startPoint y: 272, endPoint x: 268, endPoint y: 267, distance: 29.8
click at [268, 267] on button "button" at bounding box center [295, 264] width 56 height 32
click at [293, 266] on icon "button" at bounding box center [294, 263] width 15 height 15
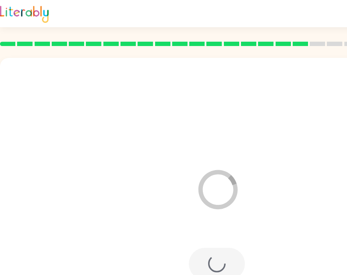
click at [293, 266] on div at bounding box center [217, 264] width 416 height 72
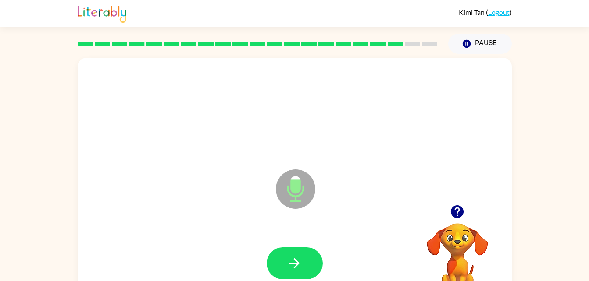
click at [281, 248] on div at bounding box center [295, 264] width 56 height 32
click at [281, 257] on button "button" at bounding box center [295, 264] width 56 height 32
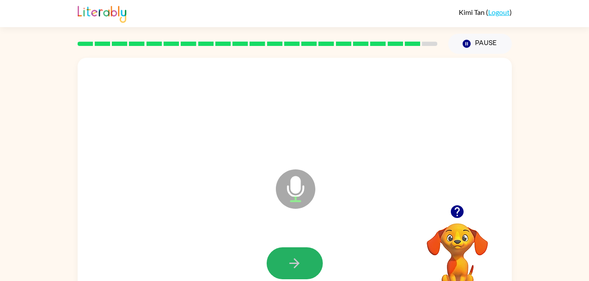
drag, startPoint x: 281, startPoint y: 257, endPoint x: 285, endPoint y: 274, distance: 17.2
click at [285, 274] on button "button" at bounding box center [295, 264] width 56 height 32
click at [296, 259] on icon "button" at bounding box center [294, 263] width 15 height 15
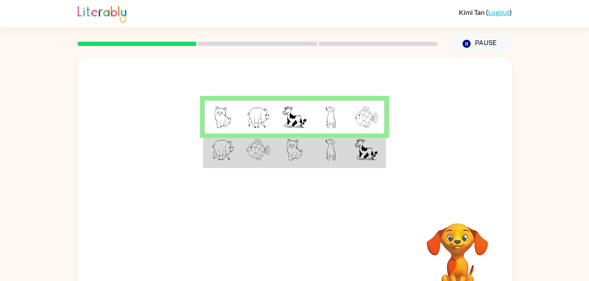
click at [220, 138] on td at bounding box center [222, 151] width 36 height 34
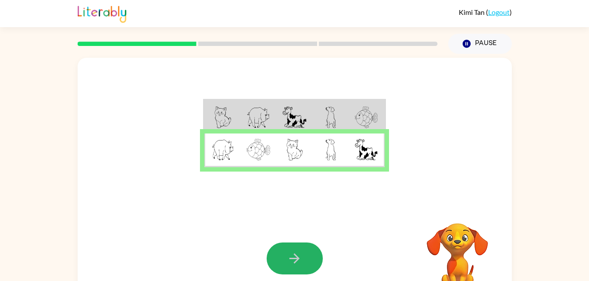
click at [279, 259] on button "button" at bounding box center [295, 259] width 56 height 32
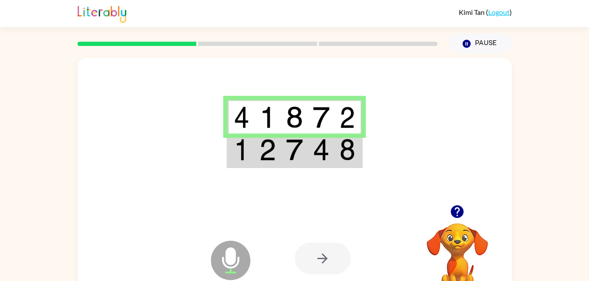
click at [249, 151] on img at bounding box center [242, 150] width 16 height 22
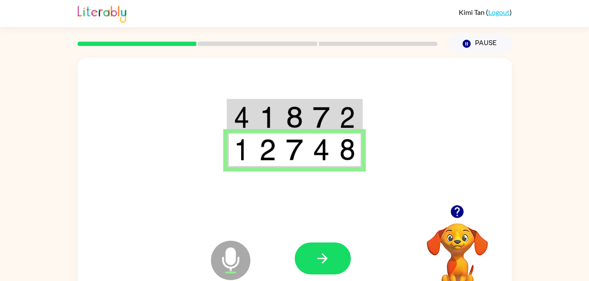
click at [318, 254] on icon "button" at bounding box center [322, 258] width 15 height 15
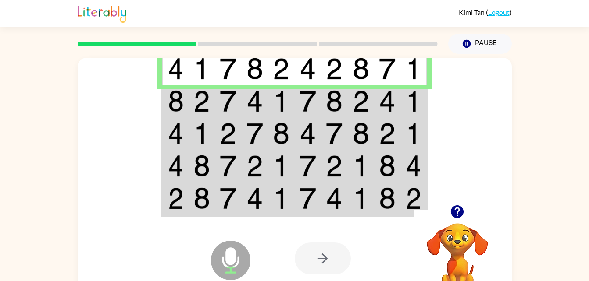
click at [199, 100] on img at bounding box center [201, 101] width 17 height 22
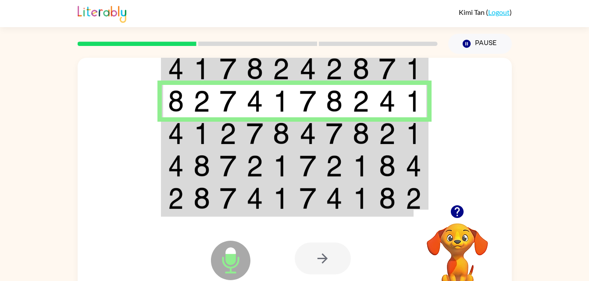
drag, startPoint x: 214, startPoint y: 128, endPoint x: 138, endPoint y: 142, distance: 77.3
click at [138, 142] on div at bounding box center [295, 131] width 434 height 147
click at [318, 122] on td at bounding box center [308, 133] width 27 height 32
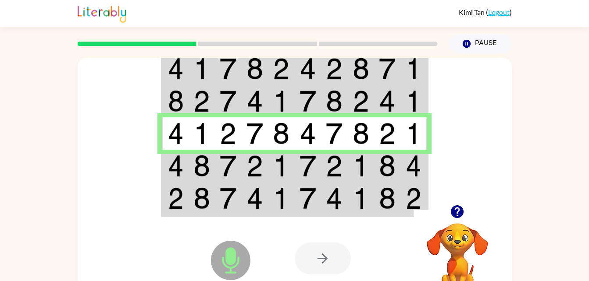
click at [365, 161] on img at bounding box center [360, 166] width 17 height 22
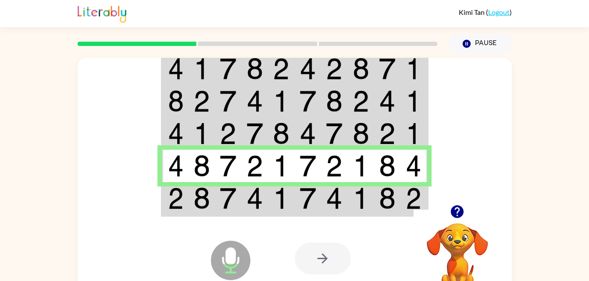
click at [365, 217] on div at bounding box center [359, 259] width 129 height 99
click at [371, 213] on div at bounding box center [359, 259] width 129 height 99
click at [385, 201] on img at bounding box center [387, 199] width 17 height 22
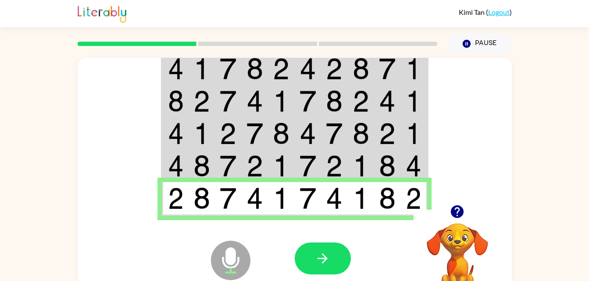
click at [344, 268] on button "button" at bounding box center [323, 259] width 56 height 32
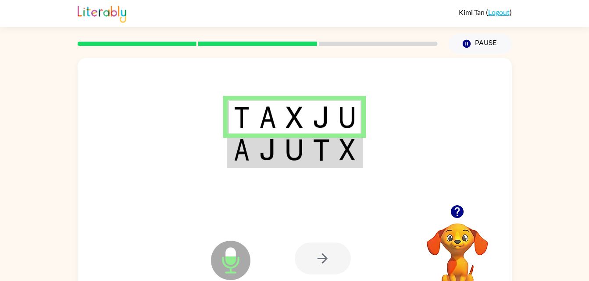
click at [290, 152] on img at bounding box center [294, 150] width 17 height 22
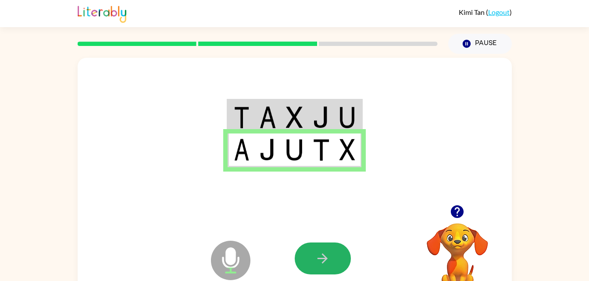
click at [312, 257] on button "button" at bounding box center [323, 259] width 56 height 32
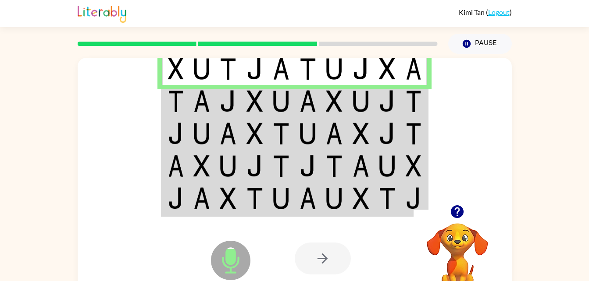
click at [257, 93] on img at bounding box center [254, 101] width 17 height 22
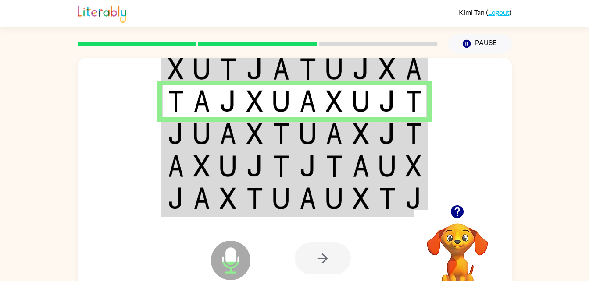
click at [242, 141] on td at bounding box center [255, 133] width 27 height 32
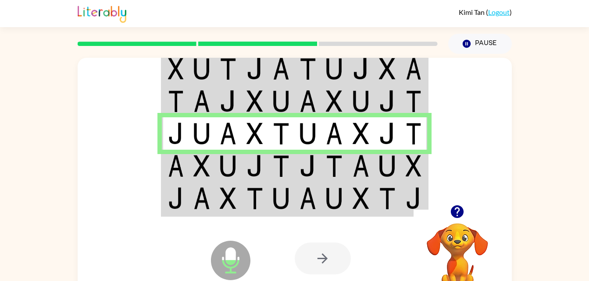
click at [185, 159] on td at bounding box center [175, 166] width 27 height 32
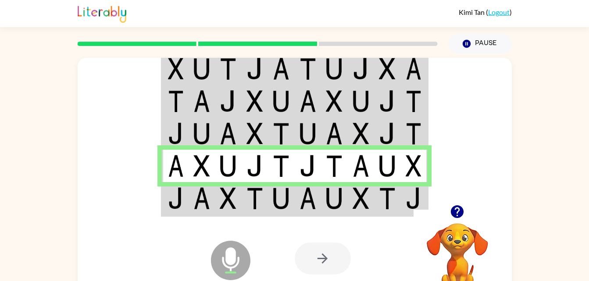
click at [190, 206] on td at bounding box center [202, 199] width 27 height 34
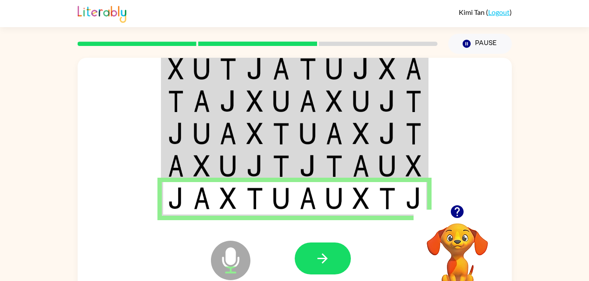
click at [312, 257] on button "button" at bounding box center [323, 259] width 56 height 32
